Goal: Contribute content: Add original content to the website for others to see

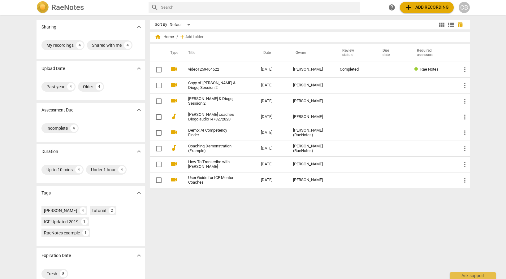
click at [432, 4] on span "add Add recording" at bounding box center [427, 7] width 44 height 7
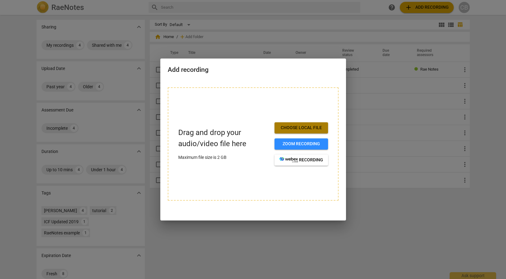
click at [291, 127] on span "Choose local file" at bounding box center [302, 128] width 44 height 6
click at [290, 124] on button "Choose local file" at bounding box center [302, 127] width 54 height 11
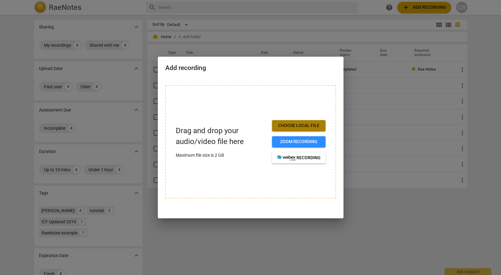
click at [279, 126] on span "Choose local file" at bounding box center [299, 126] width 44 height 6
click at [300, 128] on span "Choose local file" at bounding box center [299, 126] width 44 height 6
click at [293, 140] on span "Zoom recording" at bounding box center [299, 142] width 44 height 6
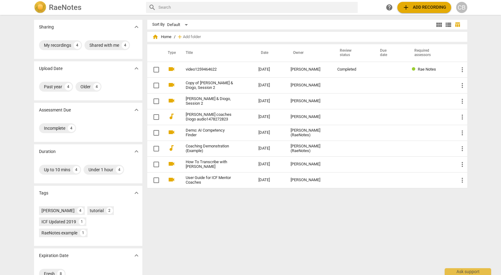
click at [426, 5] on span "add Add recording" at bounding box center [424, 7] width 44 height 7
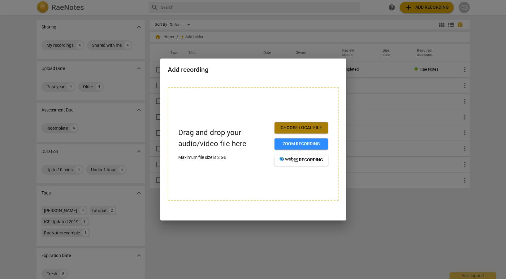
click at [286, 126] on span "Choose local file" at bounding box center [302, 128] width 44 height 6
click at [450, 229] on div at bounding box center [253, 139] width 506 height 279
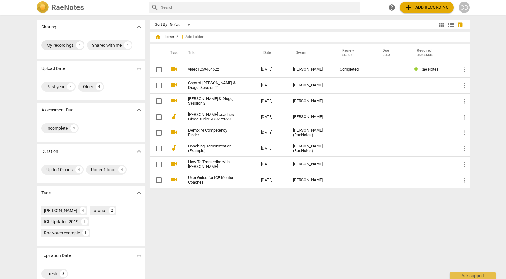
click at [66, 45] on div "My recordings" at bounding box center [59, 45] width 27 height 6
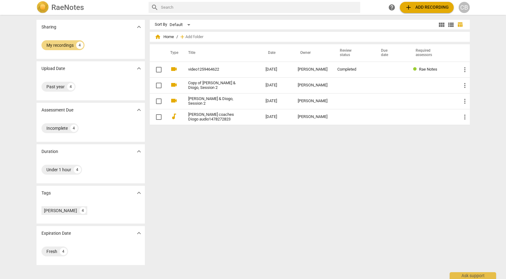
click at [431, 5] on span "add Add recording" at bounding box center [427, 7] width 44 height 7
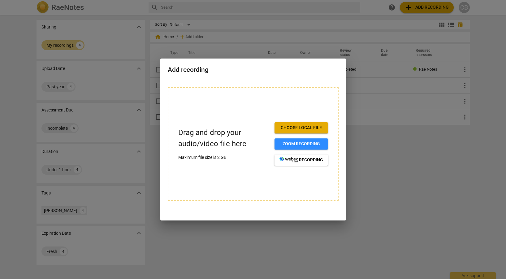
click at [294, 124] on button "Choose local file" at bounding box center [302, 127] width 54 height 11
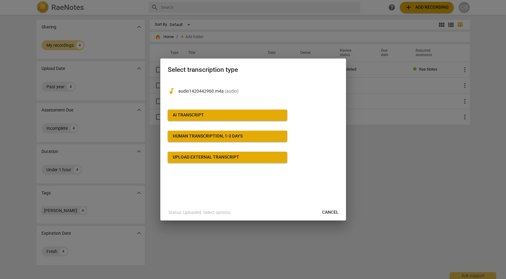
click at [330, 213] on span "Cancel" at bounding box center [330, 212] width 16 height 6
click at [217, 158] on div "Upload external transcript" at bounding box center [206, 157] width 67 height 6
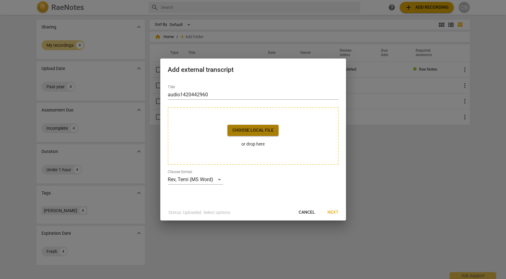
click at [235, 129] on span "Choose local file" at bounding box center [253, 130] width 41 height 6
click at [246, 129] on span "Choose local file" at bounding box center [253, 130] width 41 height 6
click at [218, 178] on div "Rev, Temi (MS Word)" at bounding box center [195, 180] width 55 height 10
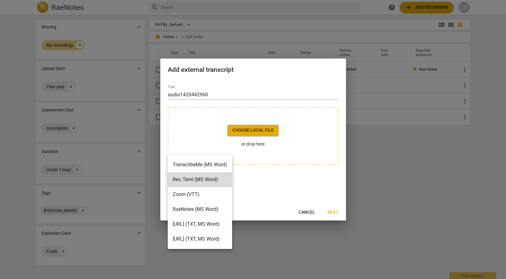
click at [208, 193] on li "Zoom (VTT)" at bounding box center [200, 194] width 64 height 15
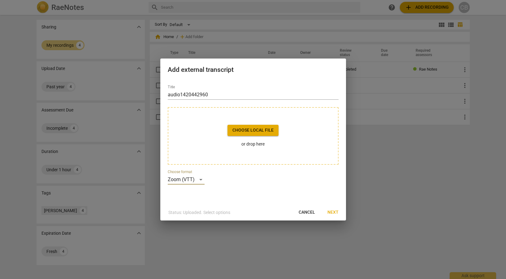
click at [259, 130] on span "Choose local file" at bounding box center [253, 130] width 41 height 6
click at [201, 180] on div "Zoom (VTT)" at bounding box center [186, 180] width 37 height 10
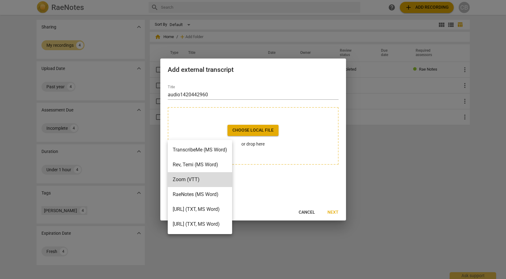
click at [406, 128] on div at bounding box center [253, 139] width 506 height 279
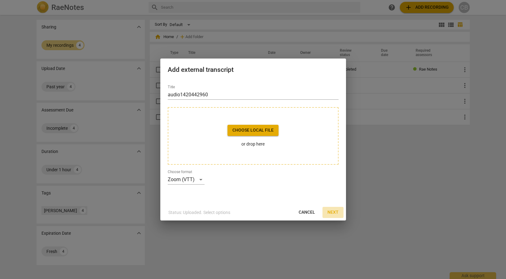
click at [337, 210] on span "Next" at bounding box center [333, 212] width 11 height 6
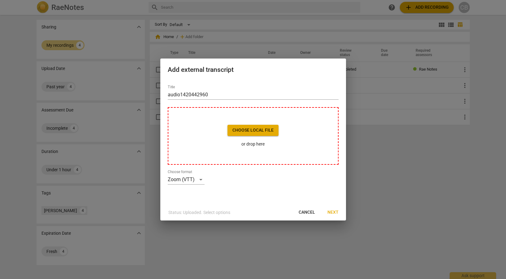
drag, startPoint x: 478, startPoint y: 129, endPoint x: 274, endPoint y: 152, distance: 205.5
click at [481, 132] on div at bounding box center [253, 139] width 506 height 279
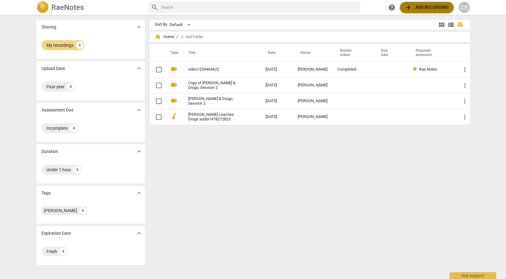
click at [415, 7] on span "add Add recording" at bounding box center [427, 7] width 44 height 7
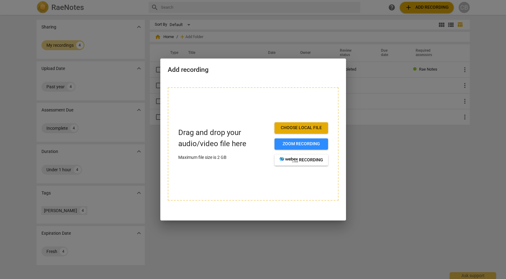
click at [293, 127] on span "Choose local file" at bounding box center [302, 128] width 44 height 6
click at [188, 68] on h2 "Add recording" at bounding box center [253, 70] width 171 height 8
